Goal: Task Accomplishment & Management: Manage account settings

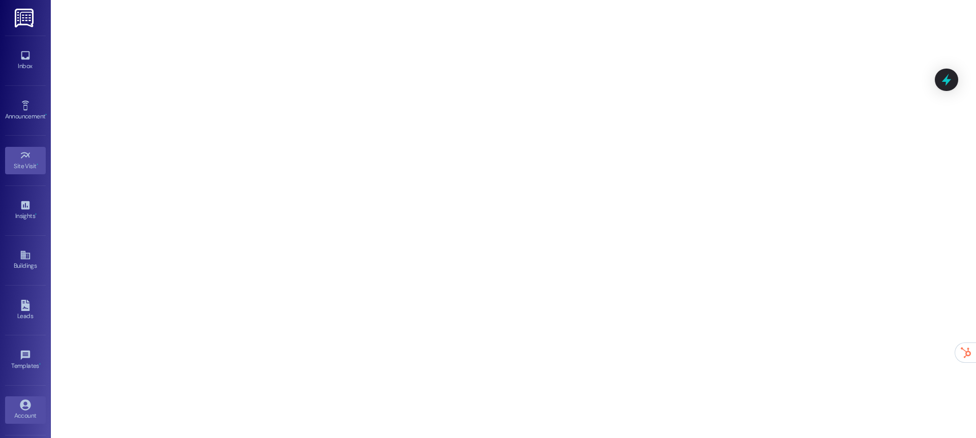
click at [27, 400] on icon at bounding box center [25, 405] width 11 height 11
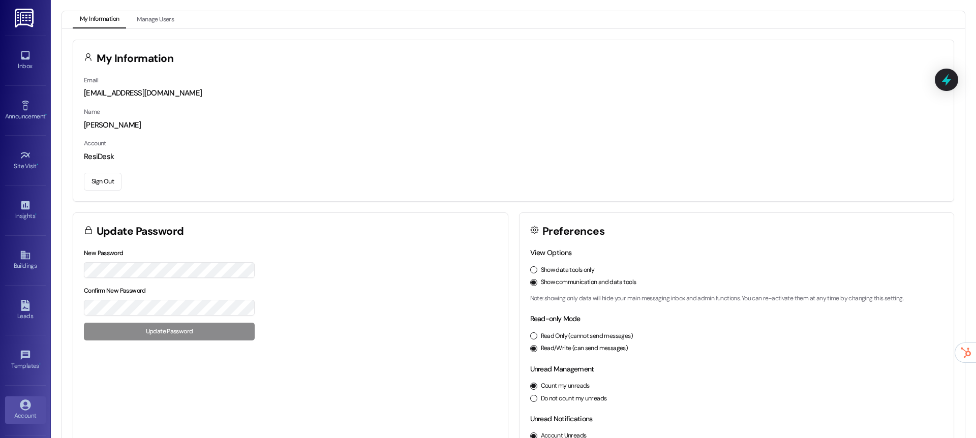
click at [117, 178] on button "Sign Out" at bounding box center [103, 182] width 38 height 18
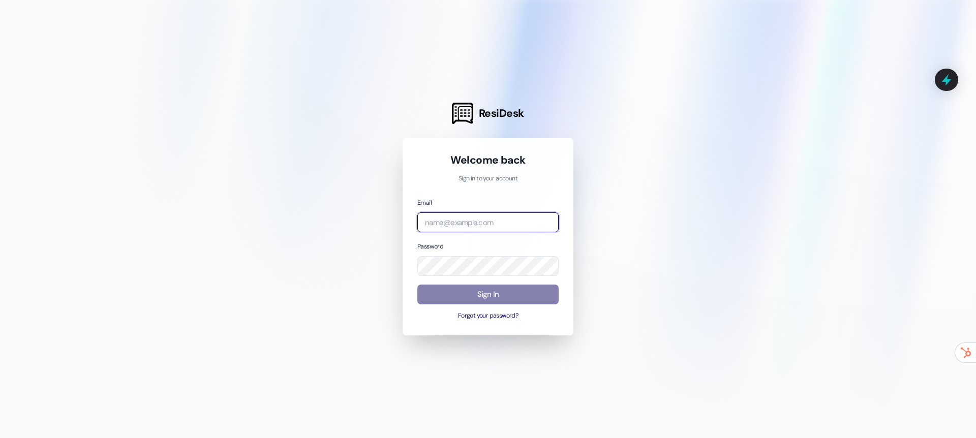
click at [456, 226] on input "email" at bounding box center [487, 222] width 141 height 20
type input "[EMAIL_ADDRESS][DOMAIN_NAME]"
